Goal: Task Accomplishment & Management: Manage account settings

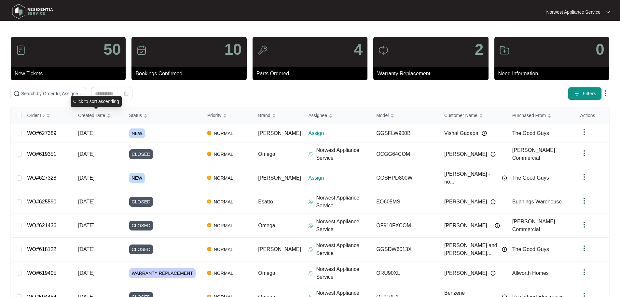
click at [92, 114] on span "Created Date" at bounding box center [91, 115] width 27 height 7
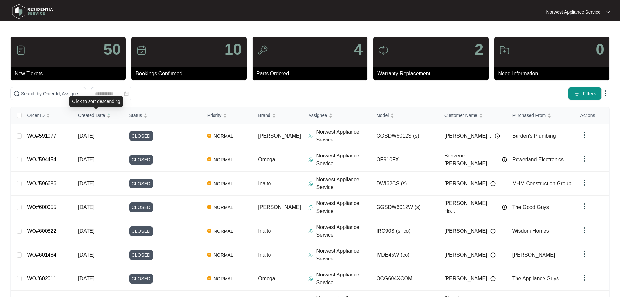
click at [92, 114] on span "Created Date" at bounding box center [91, 115] width 27 height 7
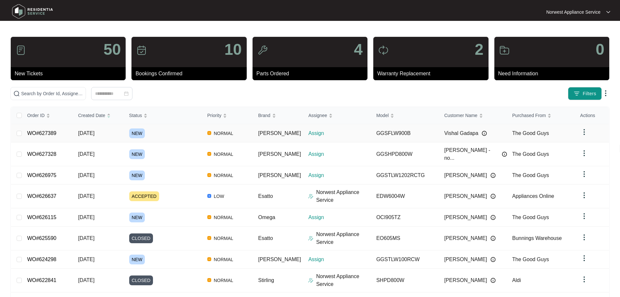
click at [42, 130] on link "WO#627389" at bounding box center [41, 133] width 29 height 6
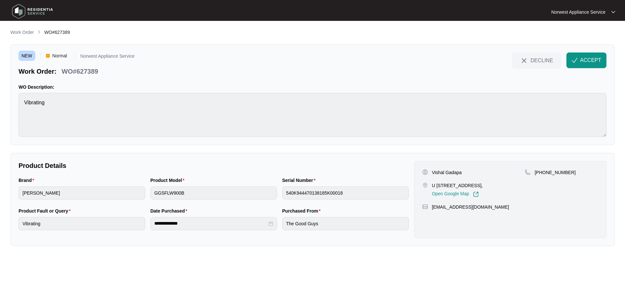
click at [588, 60] on span "ACCEPT" at bounding box center [590, 60] width 21 height 8
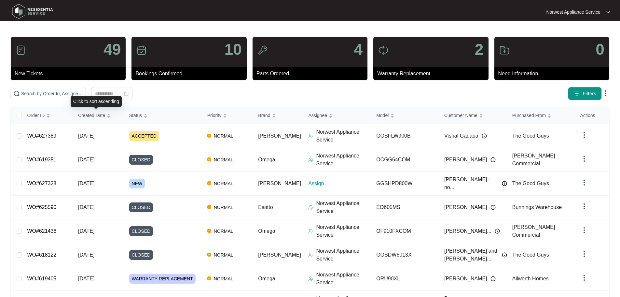
click at [90, 115] on span "Created Date" at bounding box center [91, 115] width 27 height 7
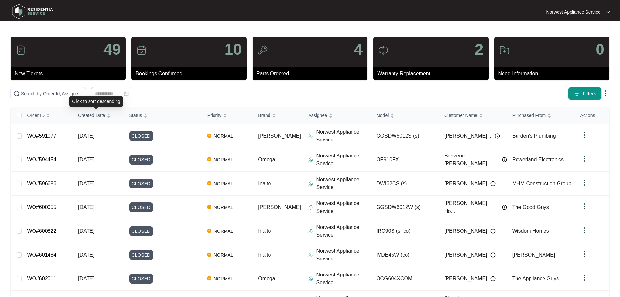
click at [90, 115] on span "Created Date" at bounding box center [91, 115] width 27 height 7
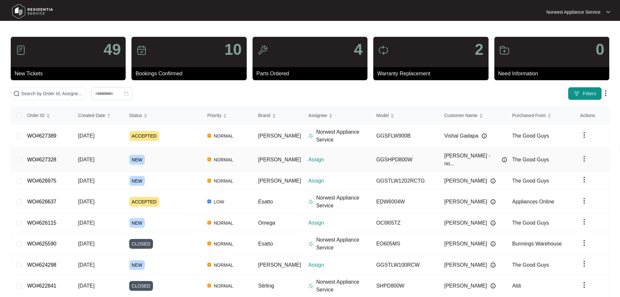
click at [39, 157] on link "WO#627328" at bounding box center [41, 160] width 29 height 6
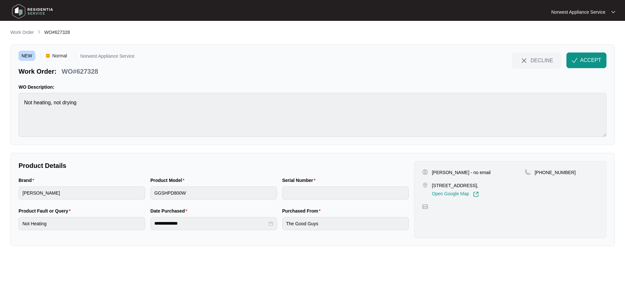
click at [458, 195] on link "Open Google Map" at bounding box center [455, 194] width 47 height 6
click at [593, 59] on span "ACCEPT" at bounding box center [590, 60] width 21 height 8
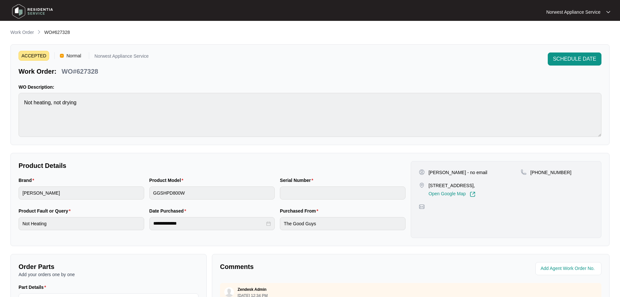
click at [42, 7] on img at bounding box center [33, 12] width 46 height 20
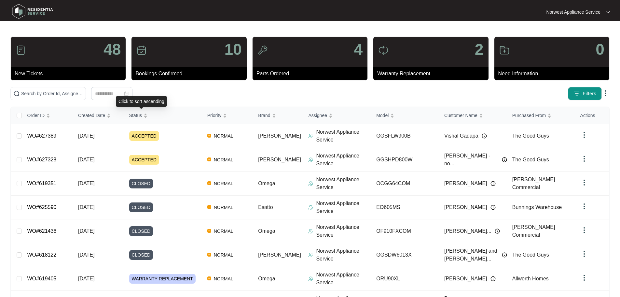
click at [129, 113] on div "Status" at bounding box center [138, 115] width 19 height 9
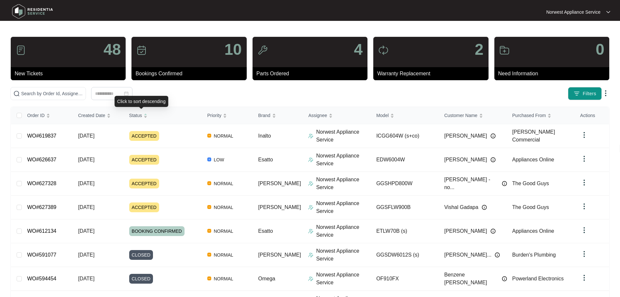
click at [137, 113] on span "Status" at bounding box center [135, 115] width 13 height 7
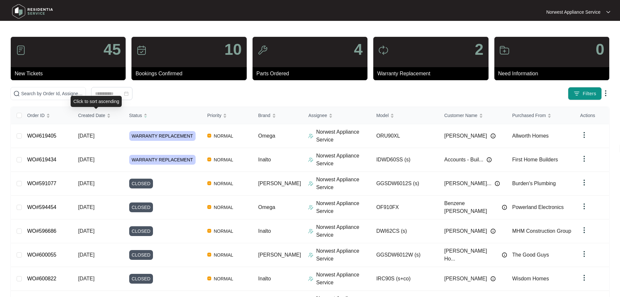
click at [101, 117] on span "Created Date" at bounding box center [91, 115] width 27 height 7
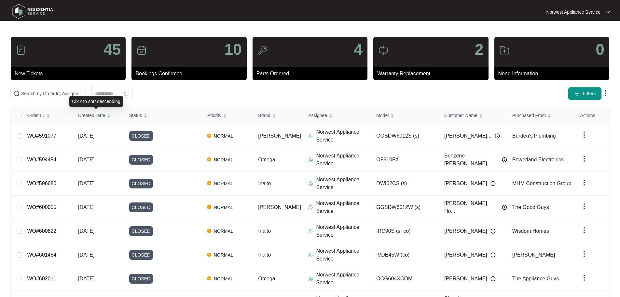
click at [101, 117] on span "Created Date" at bounding box center [91, 115] width 27 height 7
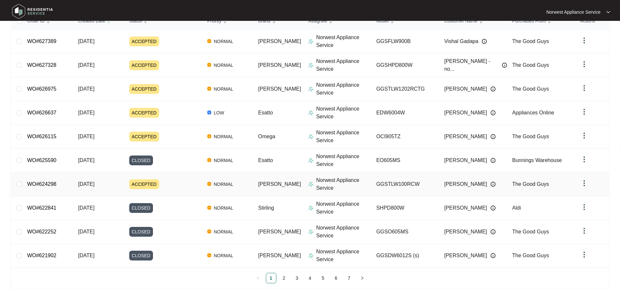
scroll to position [97, 0]
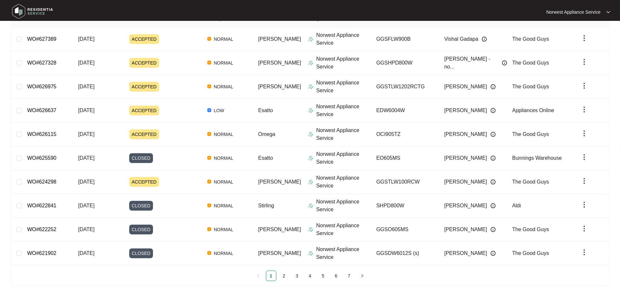
click at [284, 275] on link "2" at bounding box center [284, 275] width 10 height 10
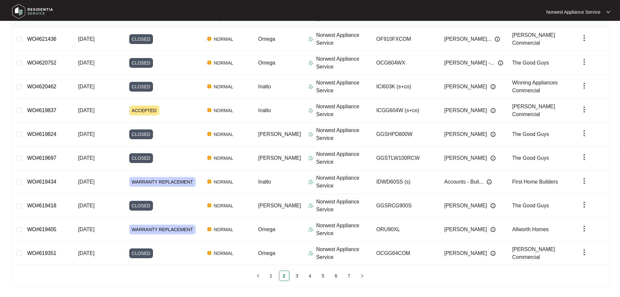
click at [296, 278] on link "3" at bounding box center [297, 275] width 10 height 10
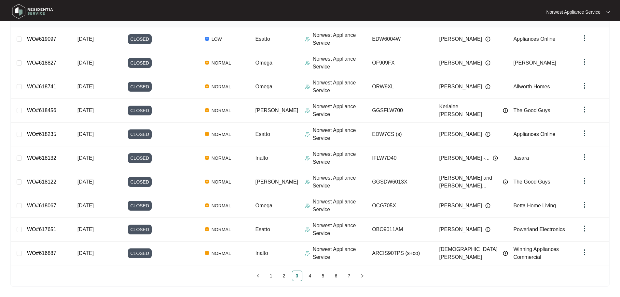
click at [308, 278] on link "4" at bounding box center [310, 275] width 10 height 10
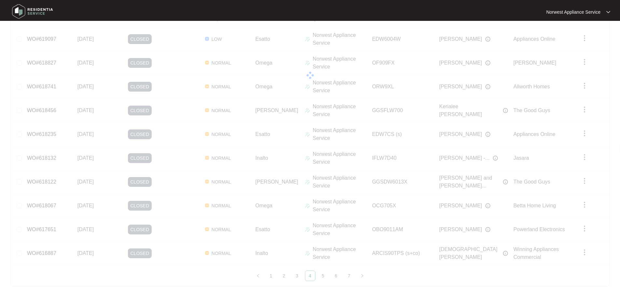
scroll to position [91, 0]
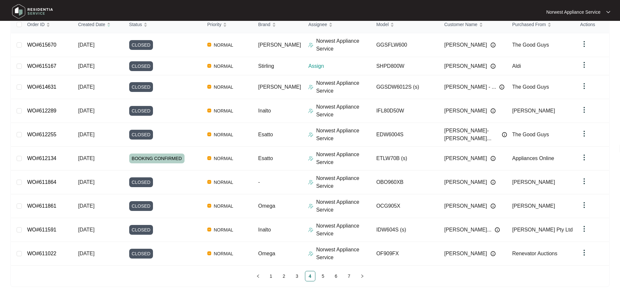
click at [316, 277] on ul "1 2 3 4 5 6 7" at bounding box center [310, 275] width 598 height 10
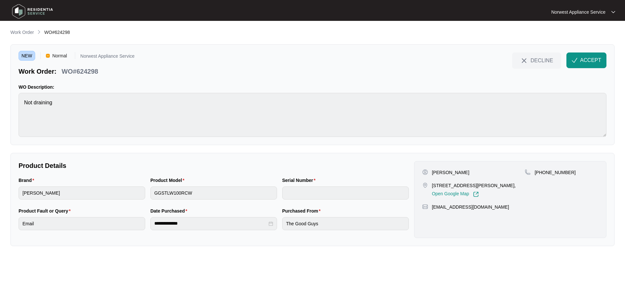
click at [593, 64] on button "ACCEPT" at bounding box center [586, 60] width 40 height 16
click at [578, 58] on button "ACCEPT" at bounding box center [586, 60] width 40 height 16
click at [585, 59] on span "ACCEPT" at bounding box center [590, 60] width 21 height 8
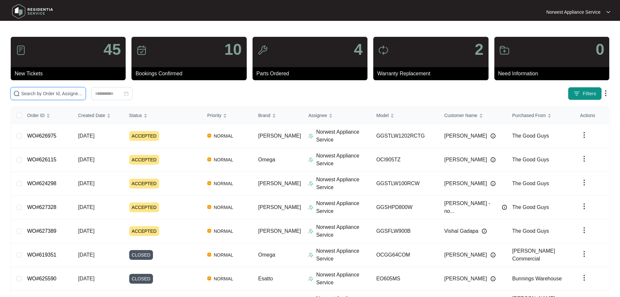
click at [83, 91] on input "text" at bounding box center [52, 93] width 62 height 7
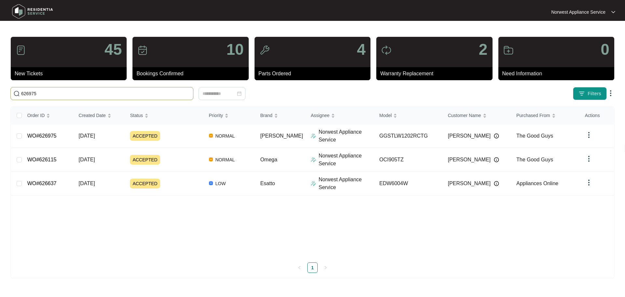
type input "626975"
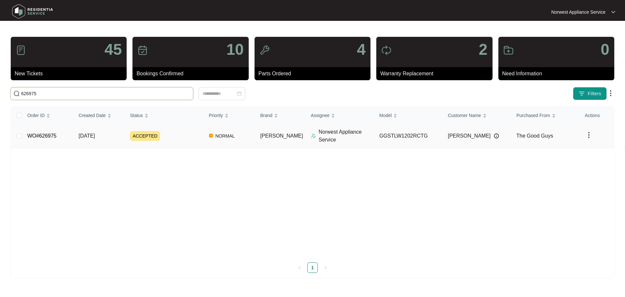
click at [45, 140] on td "WO#626975" at bounding box center [47, 136] width 51 height 24
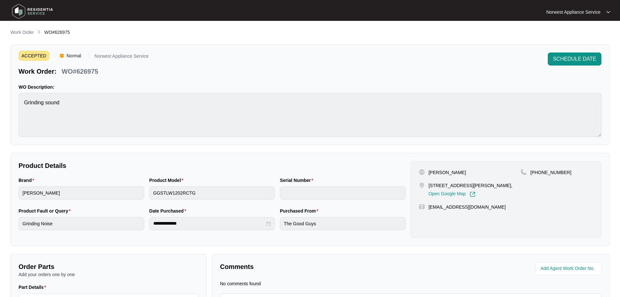
click at [586, 59] on span "SCHEDULE DATE" at bounding box center [574, 59] width 43 height 8
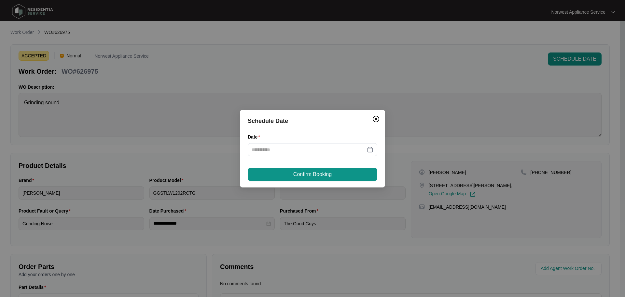
click at [278, 158] on div "Date" at bounding box center [313, 148] width 130 height 31
click at [282, 150] on input "Date" at bounding box center [309, 149] width 114 height 7
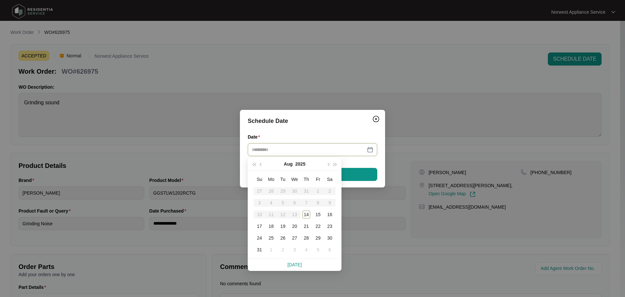
click at [271, 228] on div "18" at bounding box center [271, 226] width 8 height 8
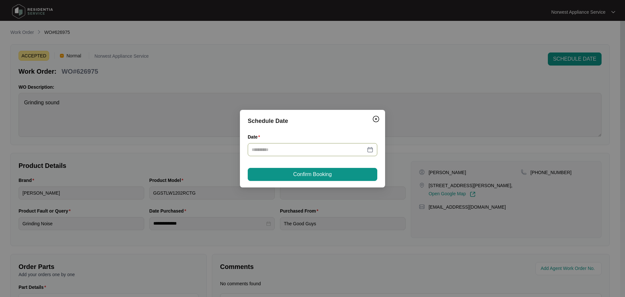
type input "**********"
click at [314, 168] on button "Confirm Booking" at bounding box center [313, 174] width 130 height 13
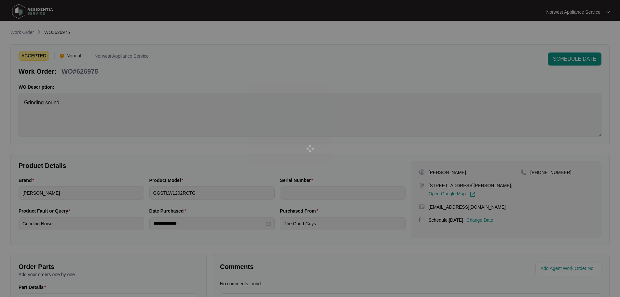
click at [315, 173] on div at bounding box center [310, 148] width 620 height 297
